Goal: Task Accomplishment & Management: Use online tool/utility

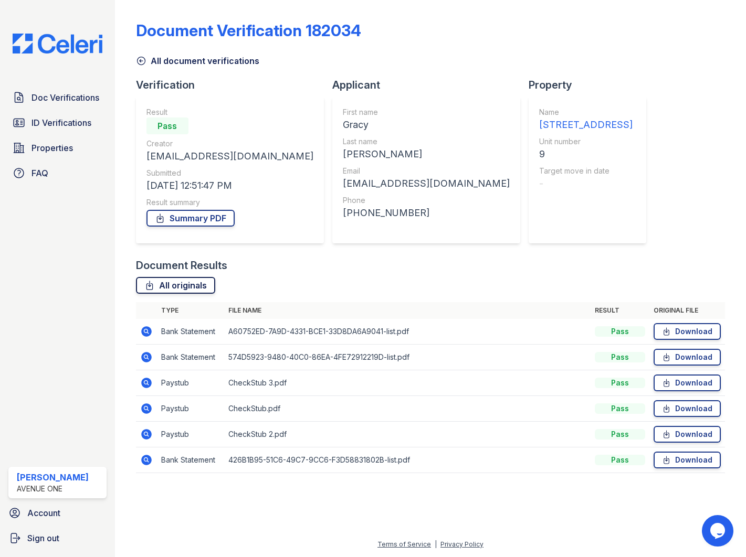
click at [159, 285] on link "All originals" at bounding box center [175, 285] width 79 height 17
click at [173, 221] on link "Summary PDF" at bounding box center [190, 218] width 88 height 17
click at [48, 123] on span "ID Verifications" at bounding box center [61, 122] width 60 height 13
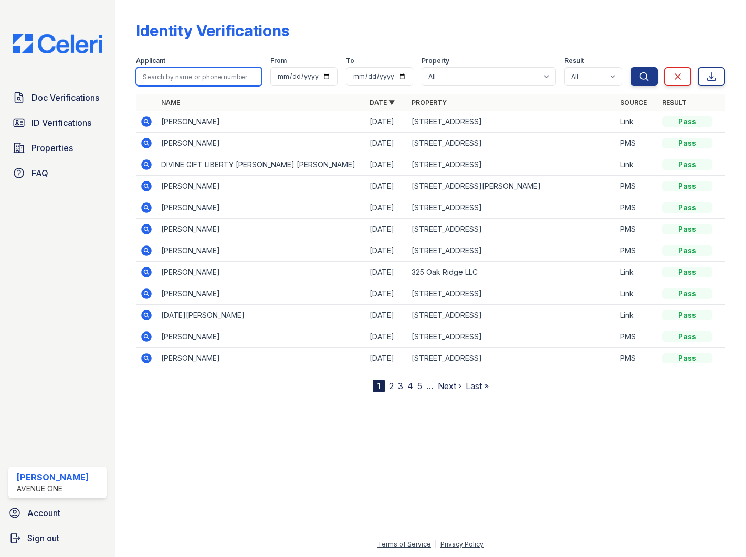
click at [227, 73] on input "search" at bounding box center [199, 76] width 126 height 19
type input "gracy"
click at [630, 67] on button "Search" at bounding box center [643, 76] width 27 height 19
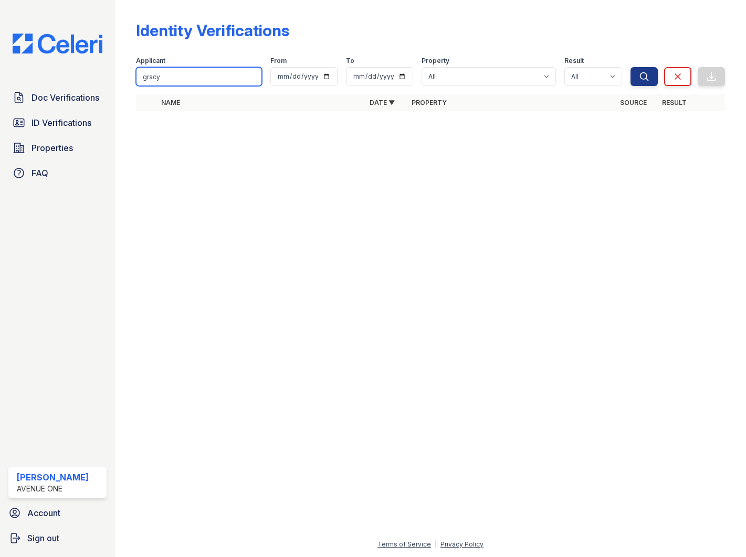
click at [236, 75] on input "gracy" at bounding box center [199, 76] width 126 height 19
click at [82, 101] on span "Doc Verifications" at bounding box center [65, 97] width 68 height 13
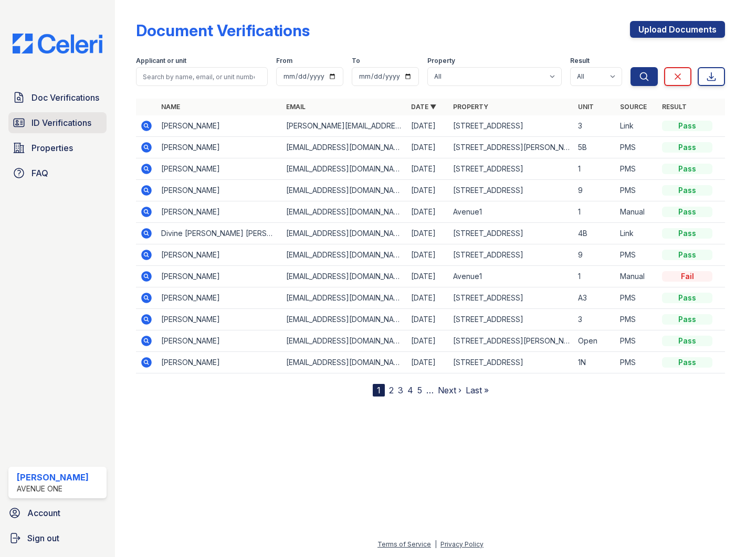
click at [76, 119] on span "ID Verifications" at bounding box center [61, 122] width 60 height 13
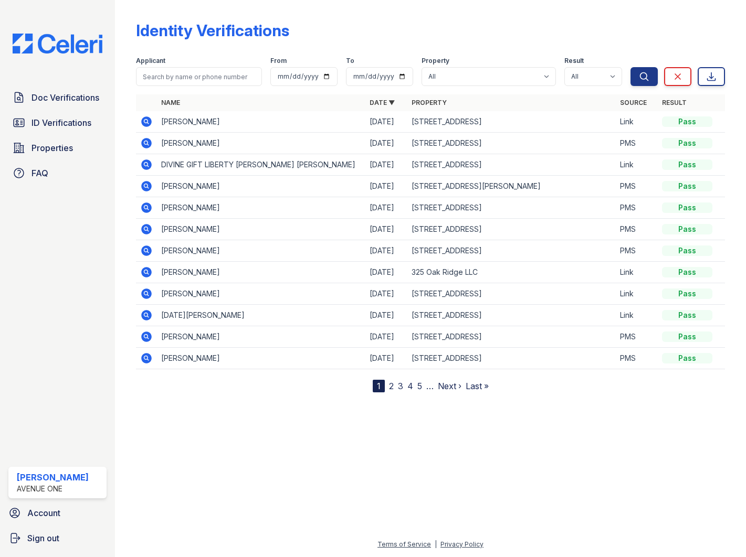
click at [144, 141] on icon at bounding box center [146, 143] width 13 height 13
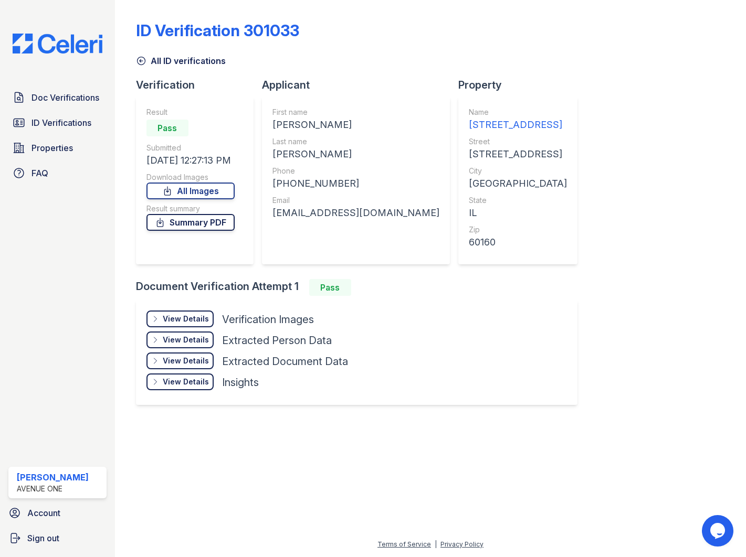
click at [213, 222] on link "Summary PDF" at bounding box center [190, 222] width 88 height 17
click at [210, 193] on link "All Images" at bounding box center [190, 191] width 88 height 17
click at [82, 110] on div "Doc Verifications ID Verifications Properties FAQ" at bounding box center [57, 135] width 107 height 97
click at [76, 122] on span "ID Verifications" at bounding box center [61, 122] width 60 height 13
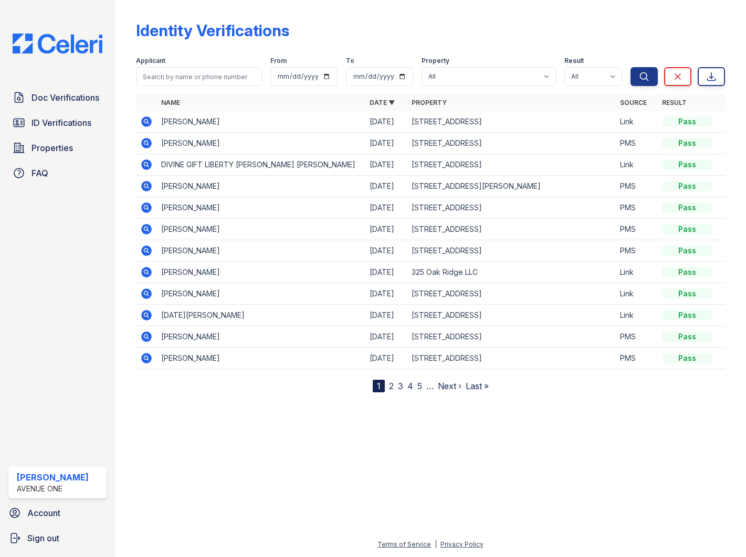
click at [390, 386] on link "2" at bounding box center [391, 386] width 5 height 10
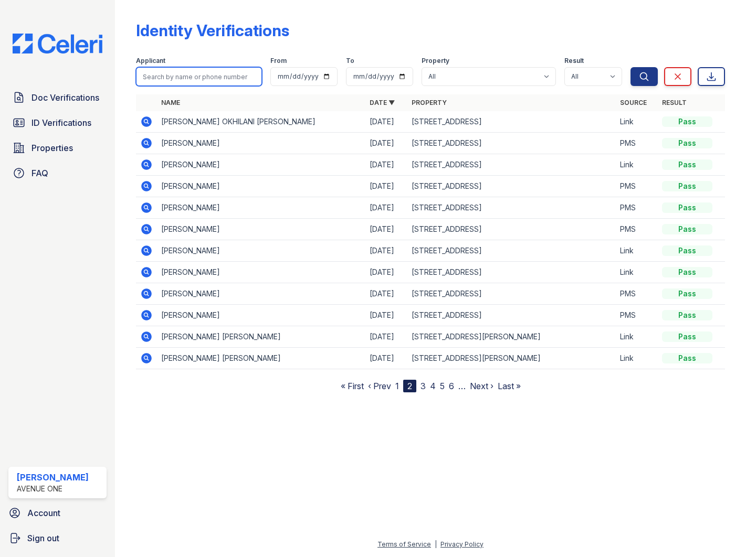
click at [179, 71] on input "search" at bounding box center [199, 76] width 126 height 19
type input "ernesto"
click at [630, 67] on button "Search" at bounding box center [643, 76] width 27 height 19
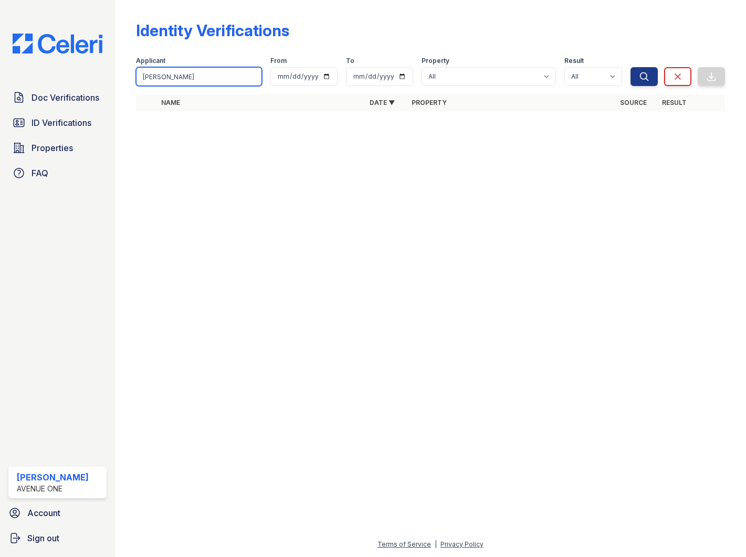
click at [187, 81] on input "ernesto" at bounding box center [199, 76] width 126 height 19
click at [82, 94] on span "Doc Verifications" at bounding box center [65, 97] width 68 height 13
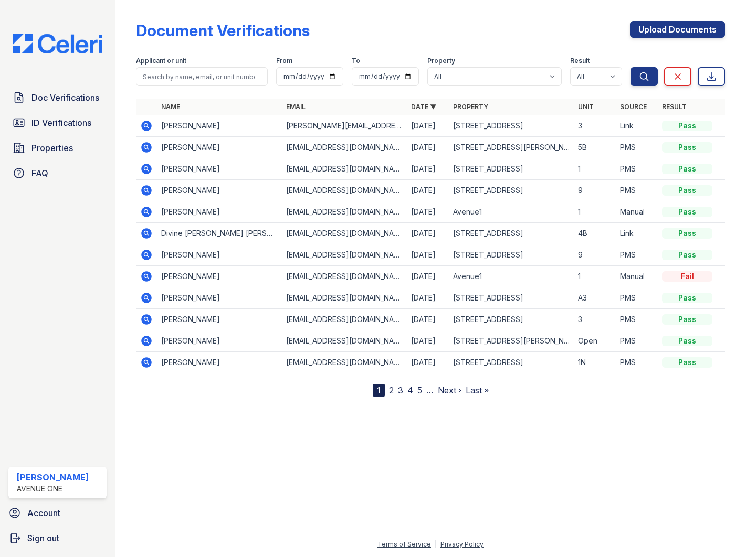
click at [147, 317] on icon at bounding box center [146, 319] width 10 height 10
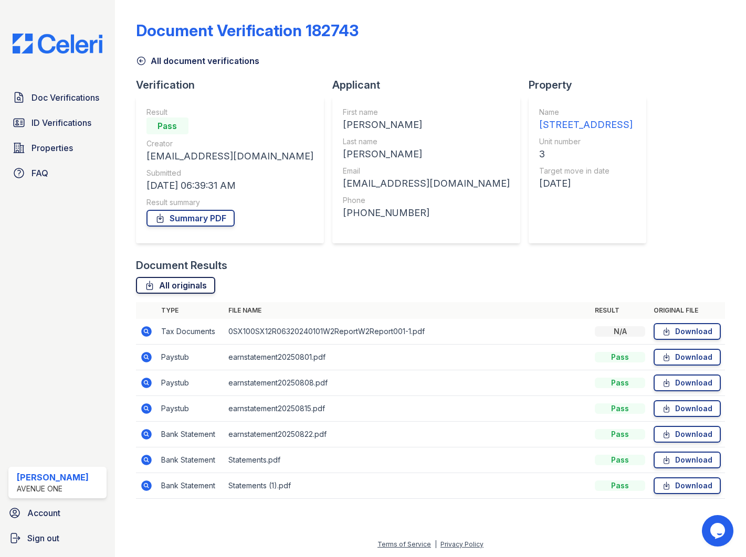
click at [172, 287] on link "All originals" at bounding box center [175, 285] width 79 height 17
click at [201, 218] on link "Summary PDF" at bounding box center [190, 218] width 88 height 17
click at [67, 121] on span "ID Verifications" at bounding box center [61, 122] width 60 height 13
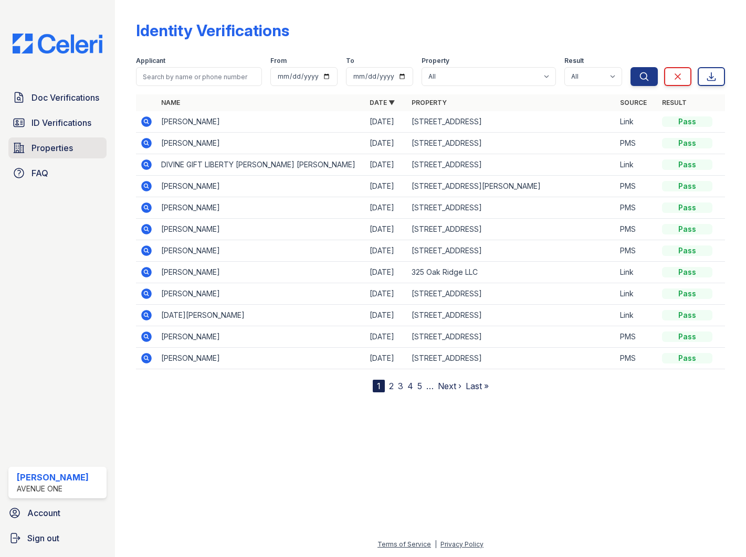
click at [93, 143] on link "Properties" at bounding box center [57, 147] width 98 height 21
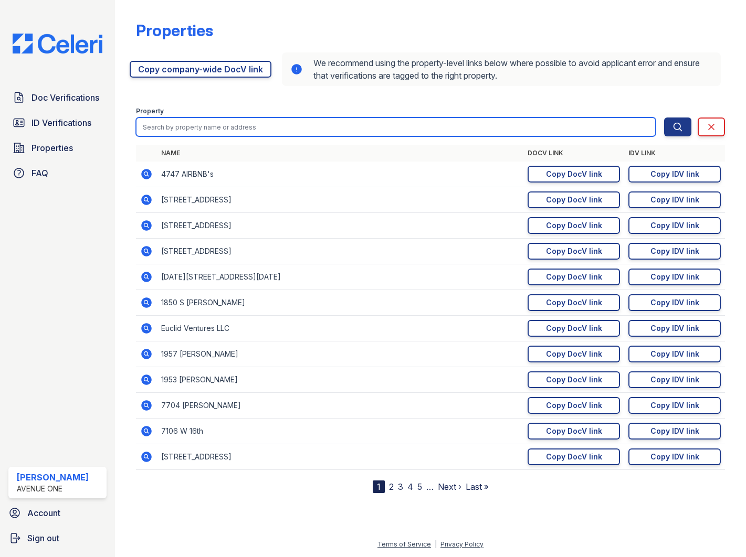
click at [220, 123] on input "search" at bounding box center [395, 127] width 519 height 19
type input "1450"
click at [664, 118] on button "Search" at bounding box center [677, 127] width 27 height 19
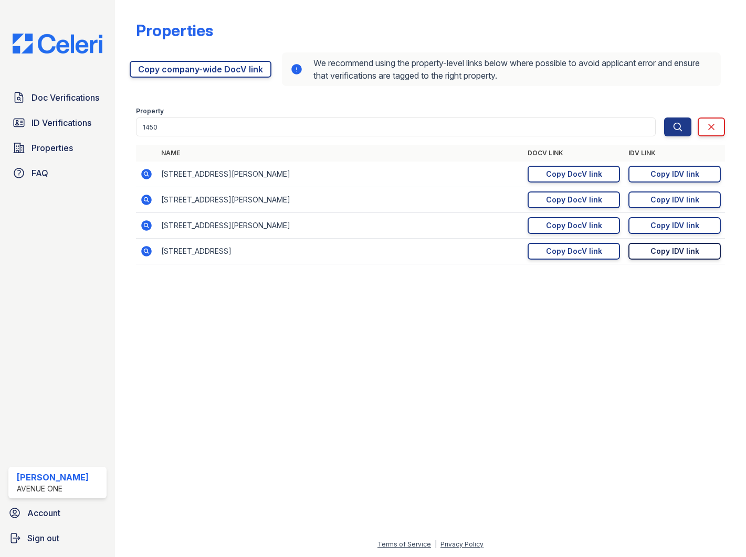
click at [665, 253] on div "Copy IDV link" at bounding box center [674, 251] width 49 height 10
click at [75, 119] on span "ID Verifications" at bounding box center [61, 122] width 60 height 13
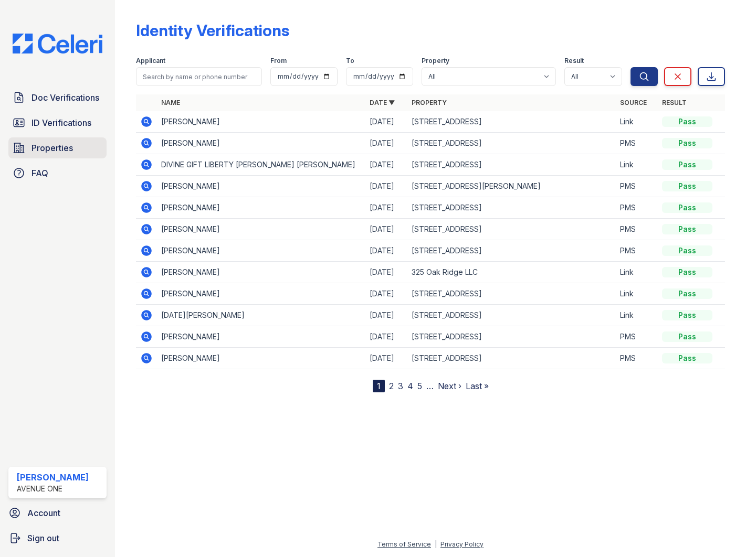
click at [71, 146] on span "Properties" at bounding box center [51, 148] width 41 height 13
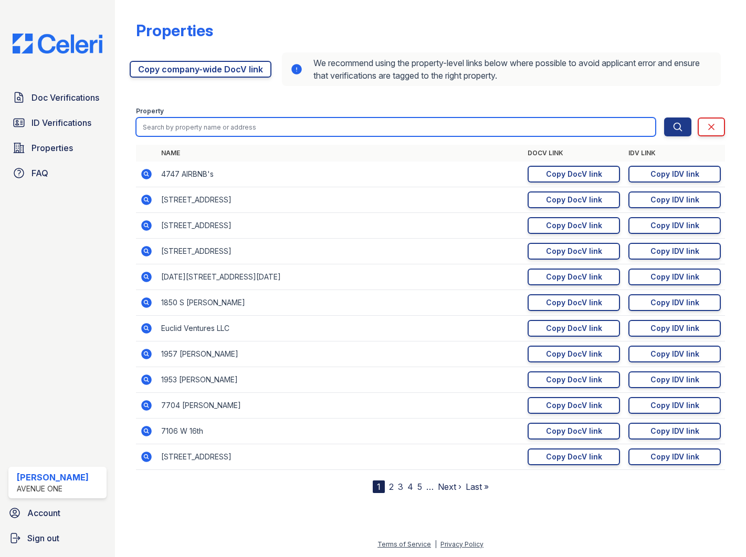
click at [182, 129] on input "search" at bounding box center [395, 127] width 519 height 19
type input "1500"
click at [664, 118] on button "Search" at bounding box center [677, 127] width 27 height 19
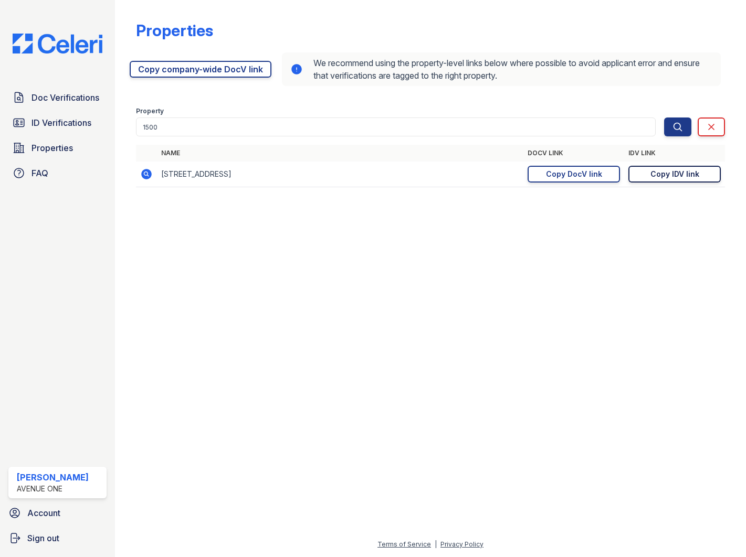
click at [675, 175] on div "Copy IDV link" at bounding box center [674, 174] width 49 height 10
